Goal: Find specific page/section: Find specific page/section

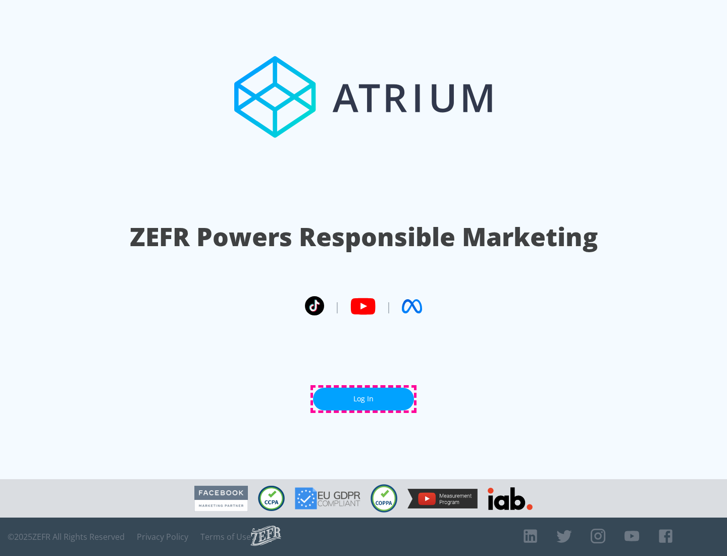
click at [364, 399] on link "Log In" at bounding box center [363, 398] width 101 height 23
